Goal: Check status

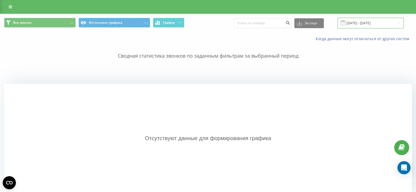
click at [365, 24] on input "[DATE] - [DATE]" at bounding box center [370, 23] width 66 height 11
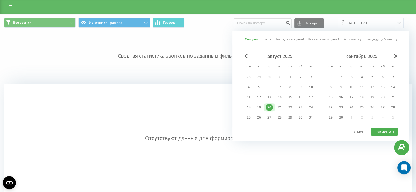
click at [268, 109] on div "20" at bounding box center [269, 107] width 7 height 7
click at [378, 133] on button "Применить" at bounding box center [385, 132] width 28 height 8
